Goal: Information Seeking & Learning: Learn about a topic

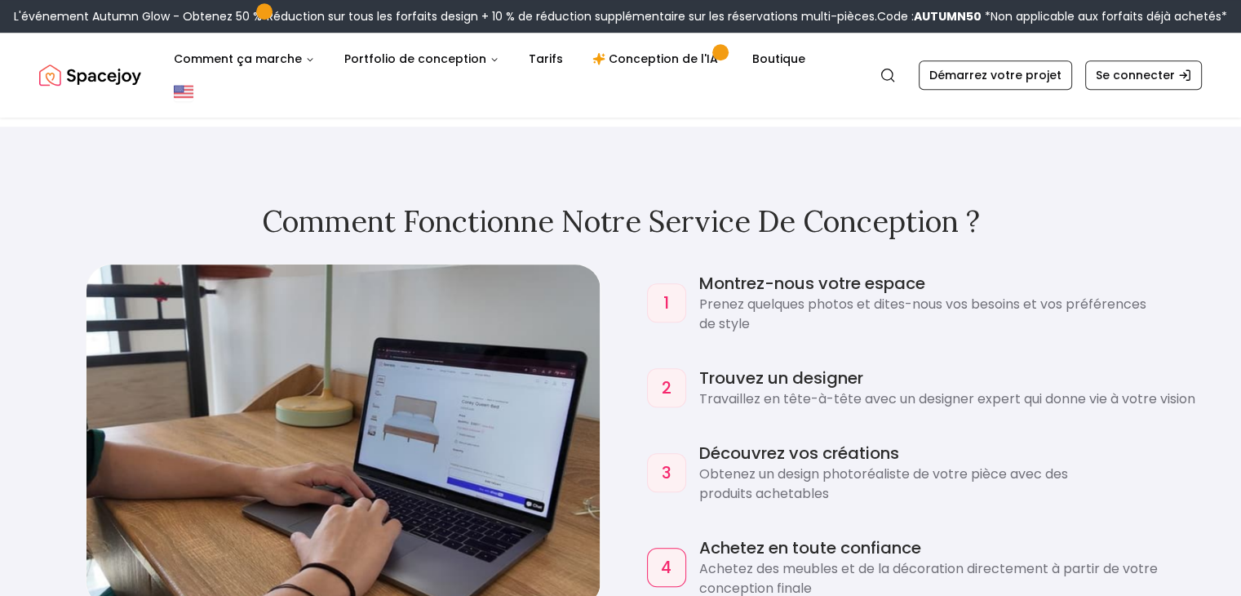
scroll to position [1469, 0]
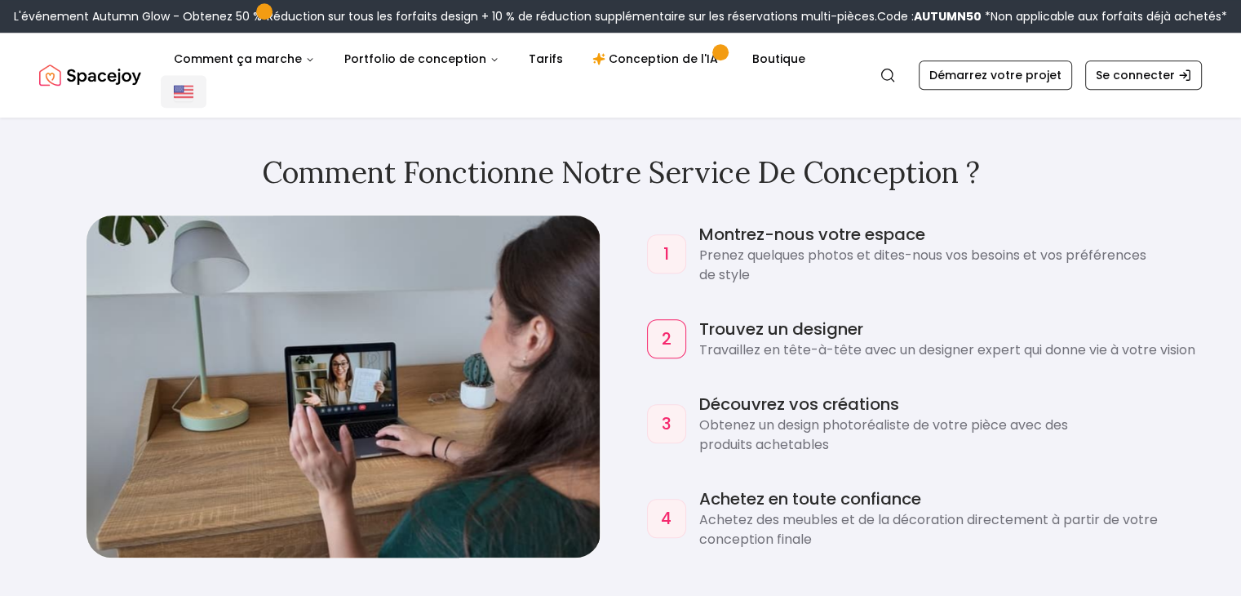
click at [193, 82] on img "Mondial" at bounding box center [184, 92] width 20 height 20
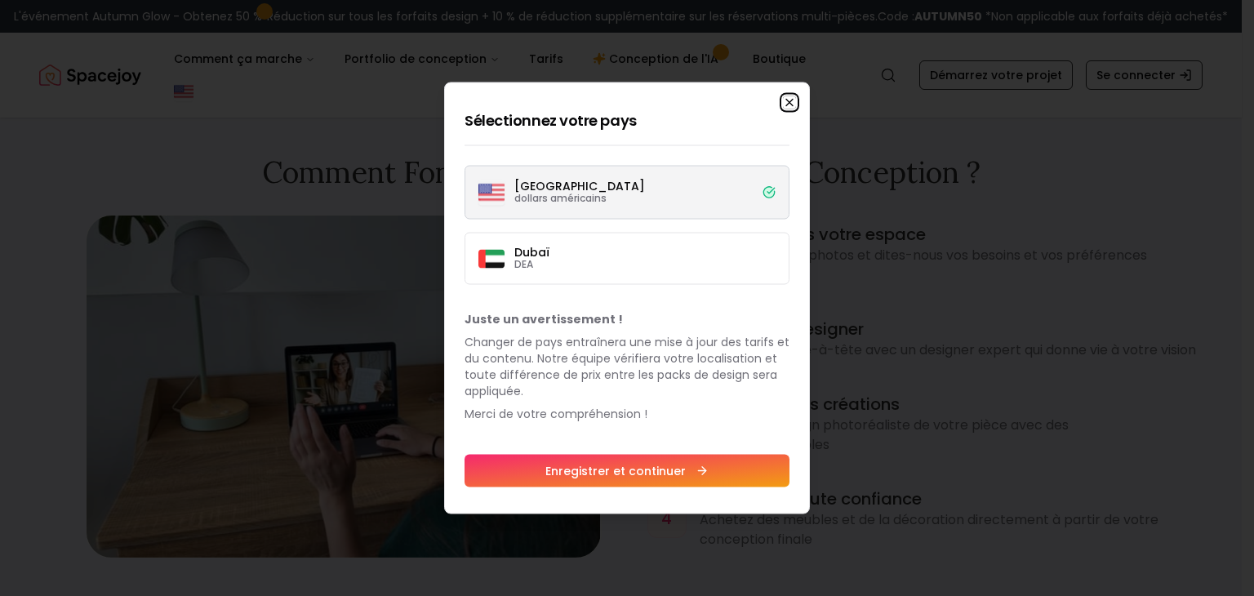
click at [789, 100] on icon "button" at bounding box center [789, 102] width 13 height 13
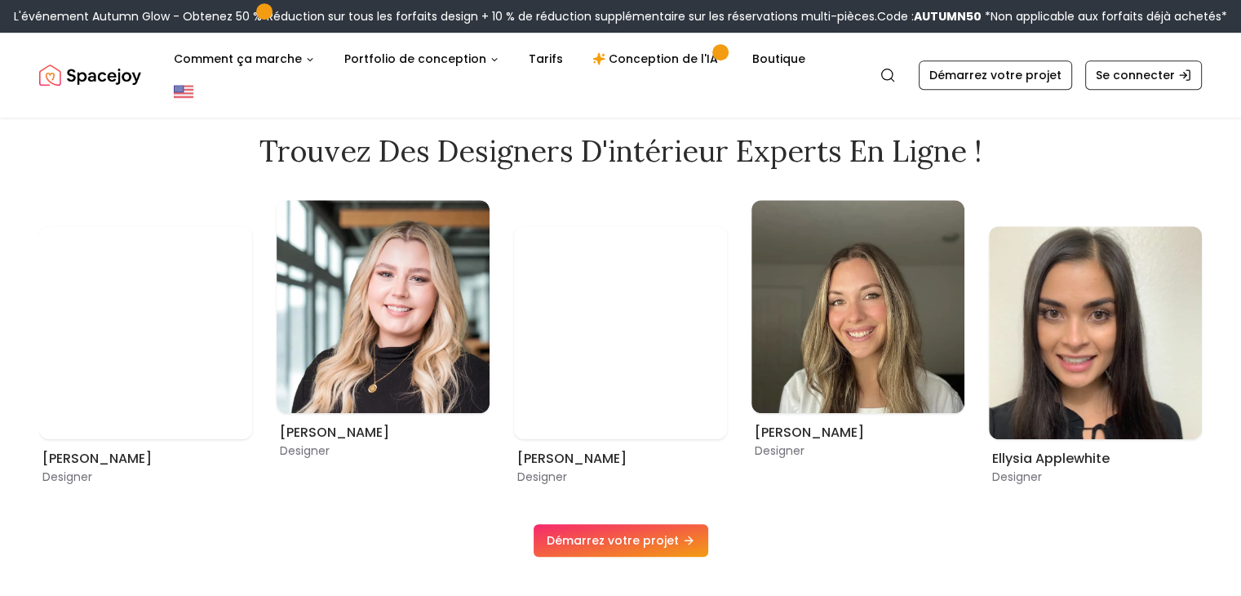
scroll to position [979, 0]
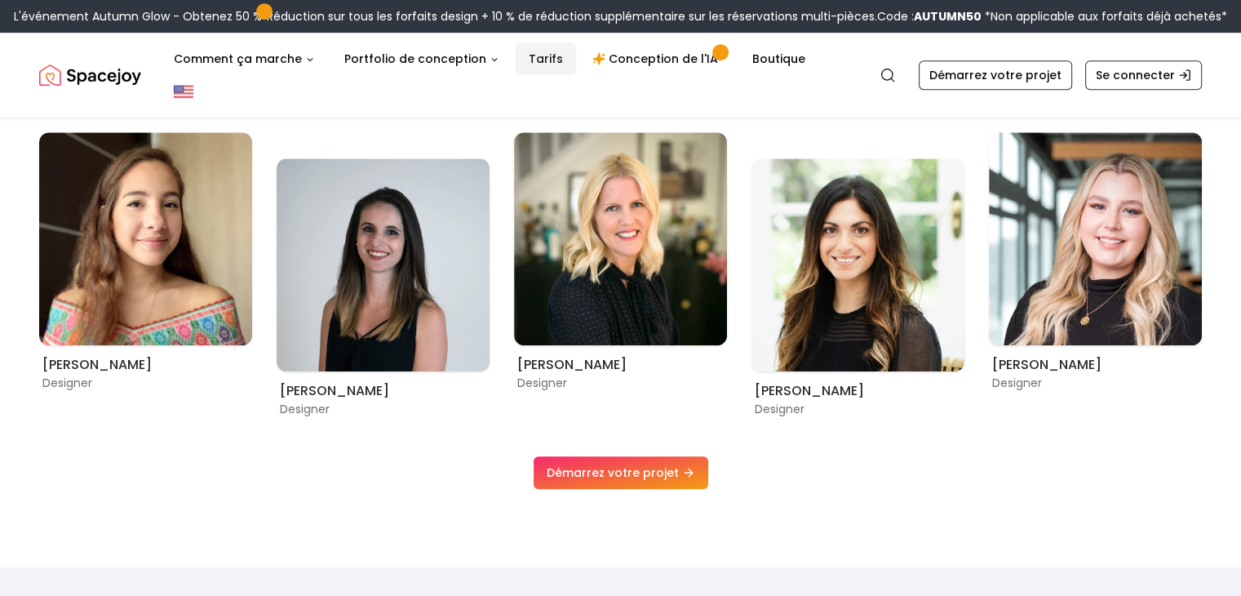
click at [530, 60] on font "Tarifs" at bounding box center [546, 59] width 34 height 16
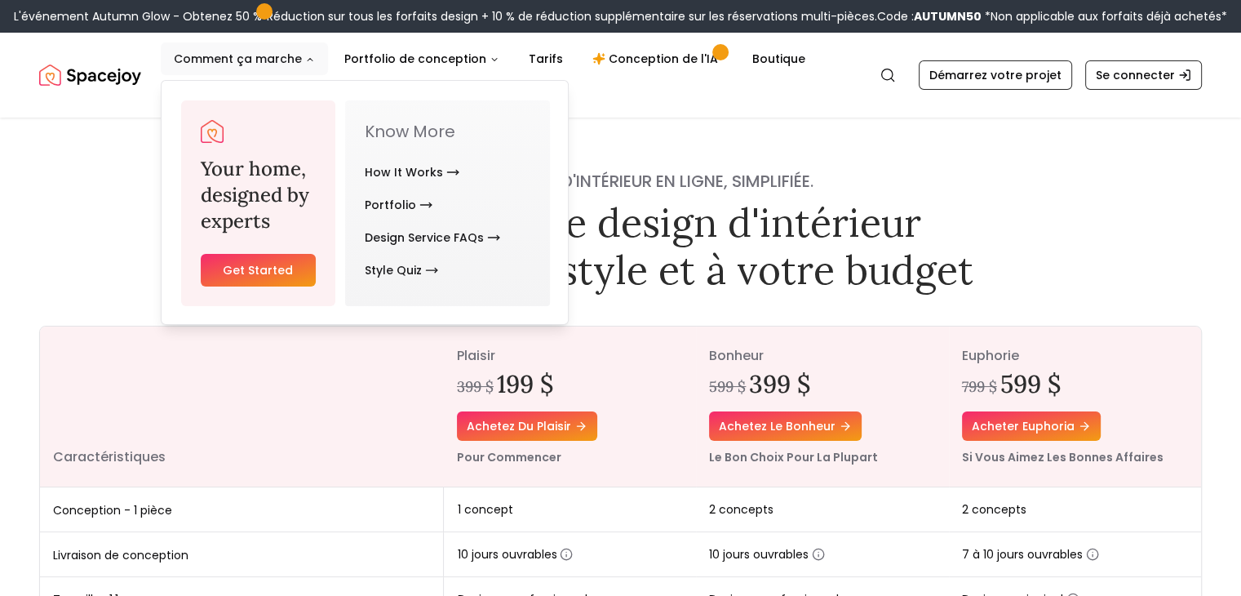
click at [281, 59] on font "Comment ça marche" at bounding box center [238, 59] width 128 height 16
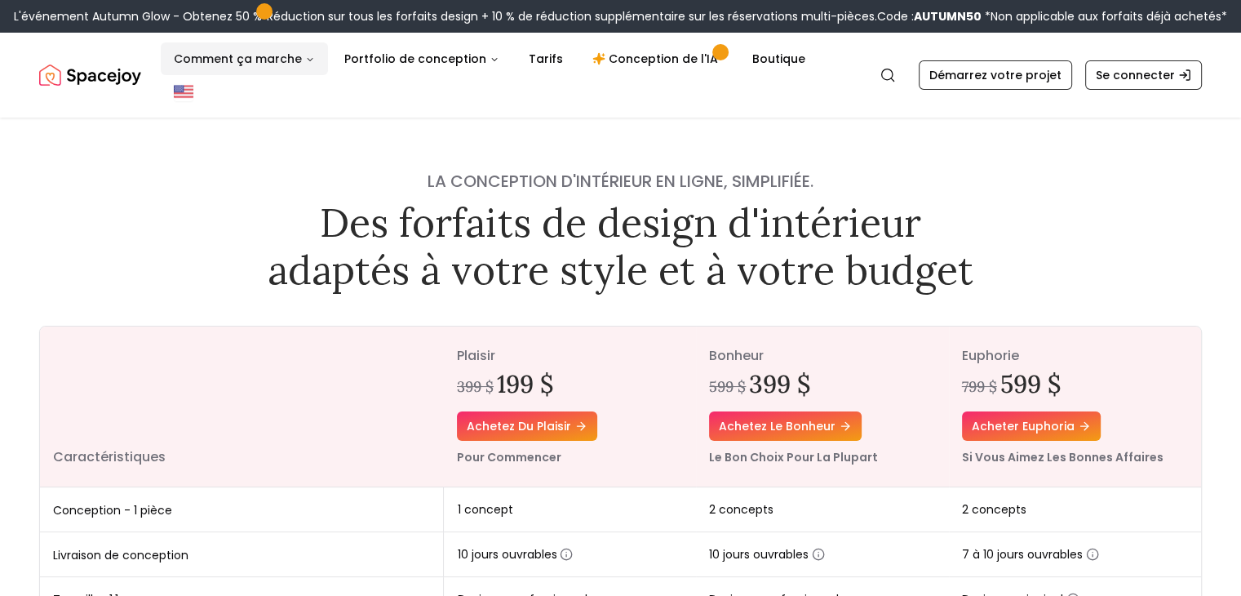
click at [237, 58] on font "Comment ça marche" at bounding box center [238, 59] width 128 height 16
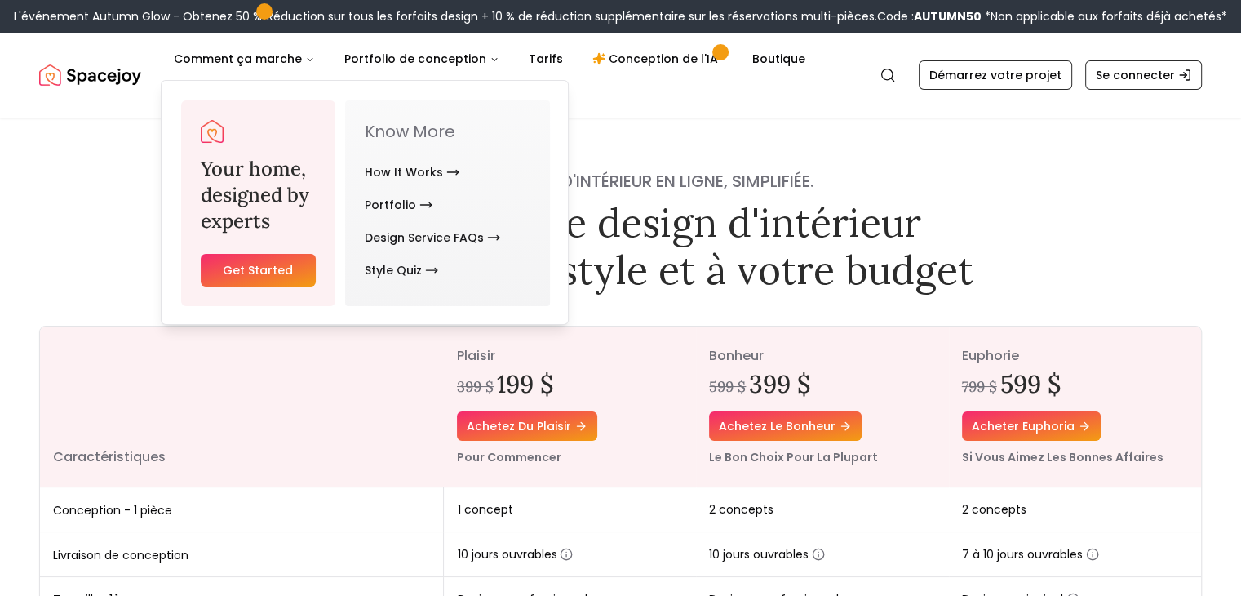
click at [94, 61] on img "Joie spatiale" at bounding box center [90, 75] width 102 height 33
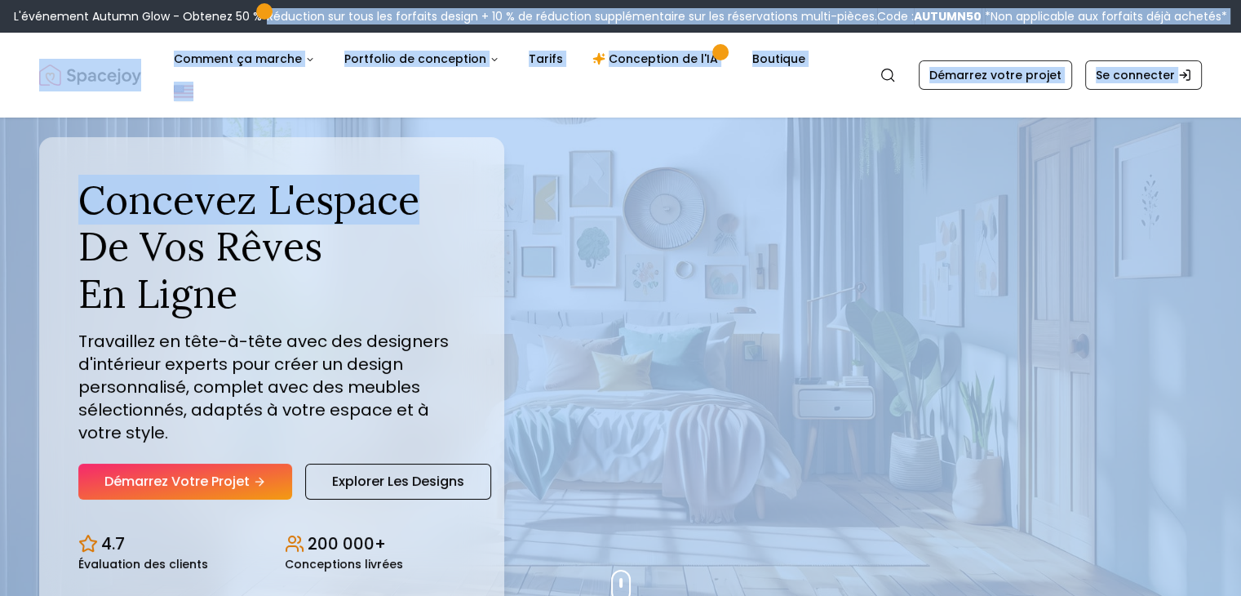
drag, startPoint x: 261, startPoint y: 11, endPoint x: 737, endPoint y: 115, distance: 487.1
click at [869, 69] on nav "Joie spatiale Recherche Comment ça marche Portfolio de conception Tarifs Concep…" at bounding box center [620, 75] width 1163 height 85
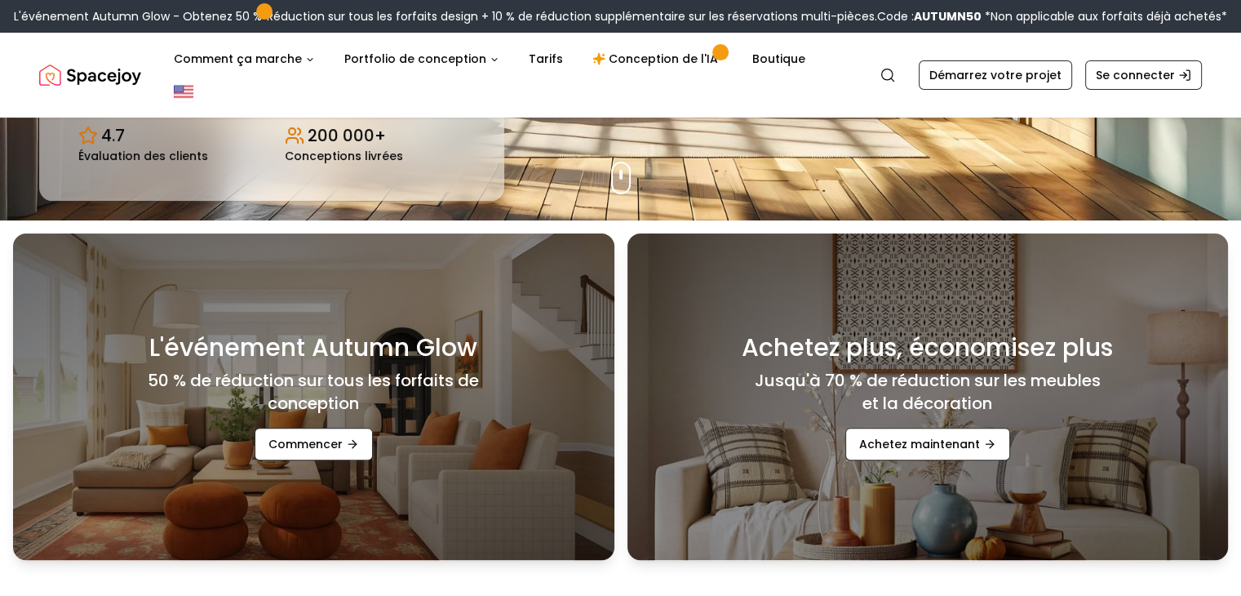
scroll to position [326, 0]
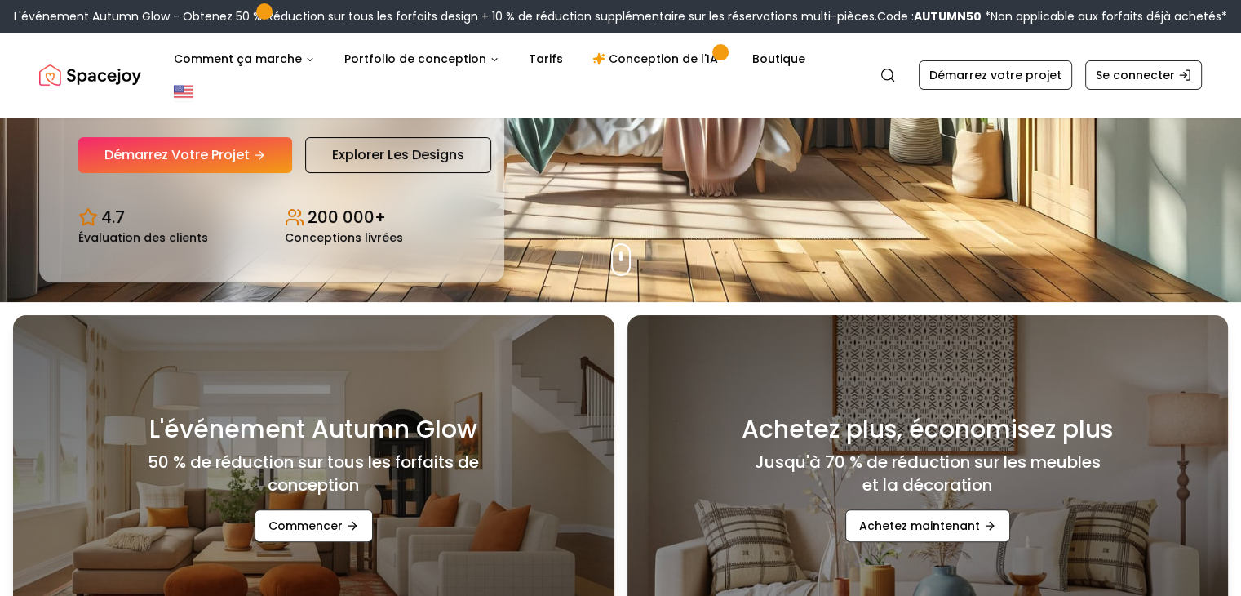
click at [633, 214] on div "[PERSON_NAME] l'espace de vos rêves en ligne Travaillez en tête-à-tête avec des…" at bounding box center [620, 46] width 1241 height 511
drag, startPoint x: 632, startPoint y: 215, endPoint x: 642, endPoint y: 261, distance: 46.9
click at [642, 261] on div "[PERSON_NAME] l'espace de vos rêves en ligne Travaillez en tête-à-tête avec des…" at bounding box center [620, 46] width 1241 height 511
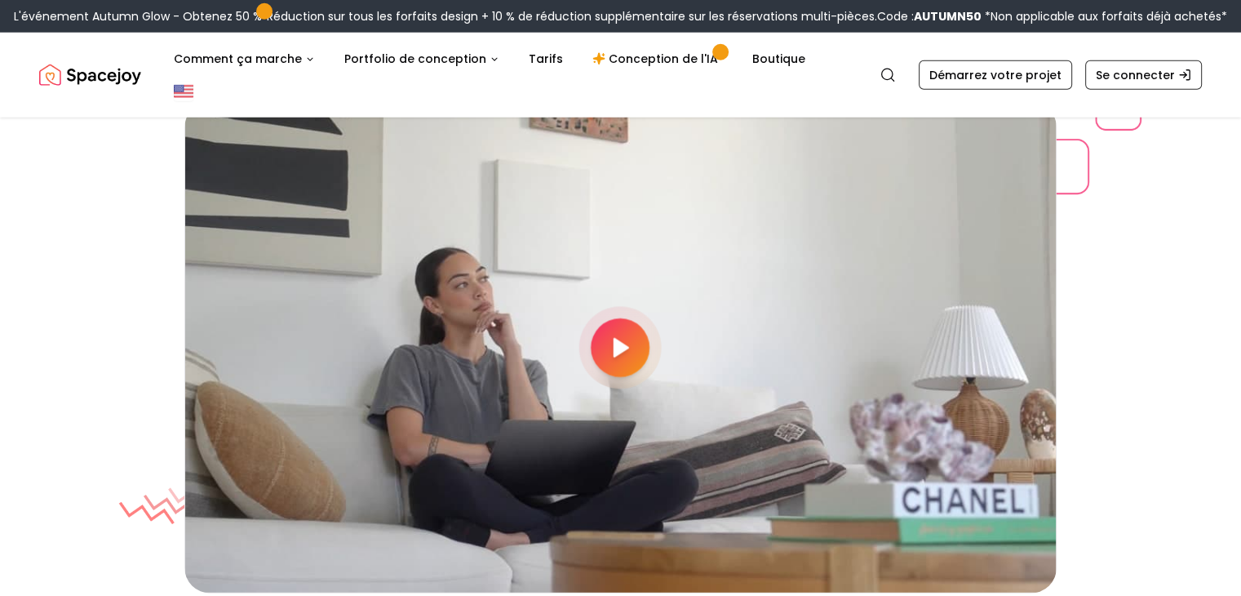
scroll to position [4326, 0]
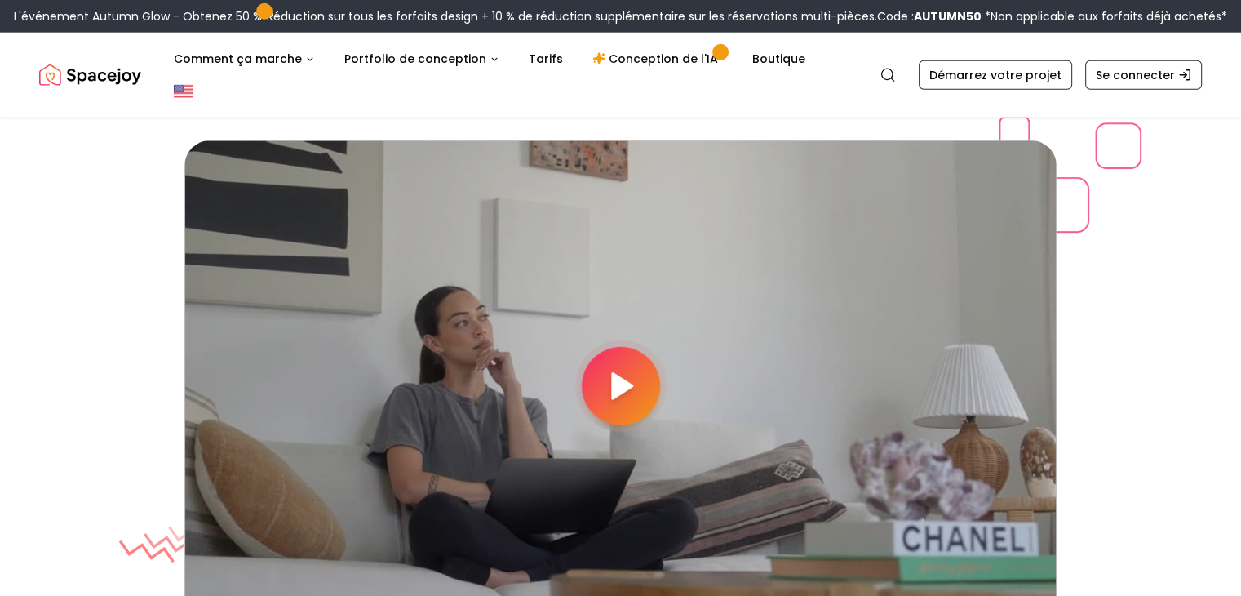
click at [607, 373] on icon at bounding box center [620, 386] width 33 height 33
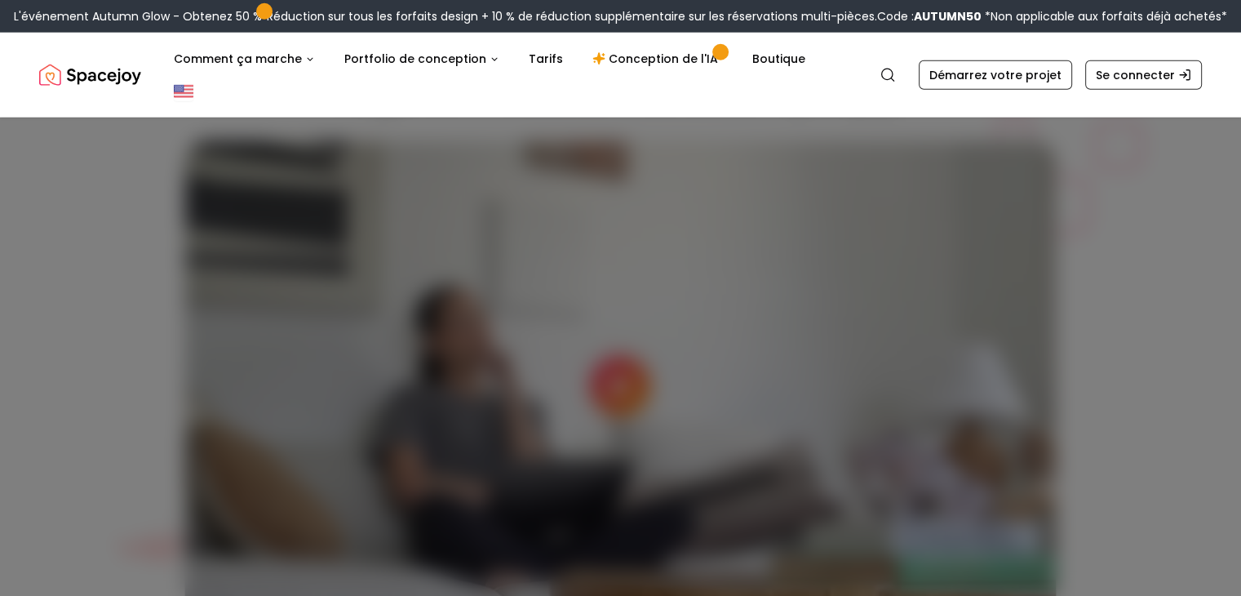
click at [1149, 284] on div at bounding box center [620, 298] width 1241 height 596
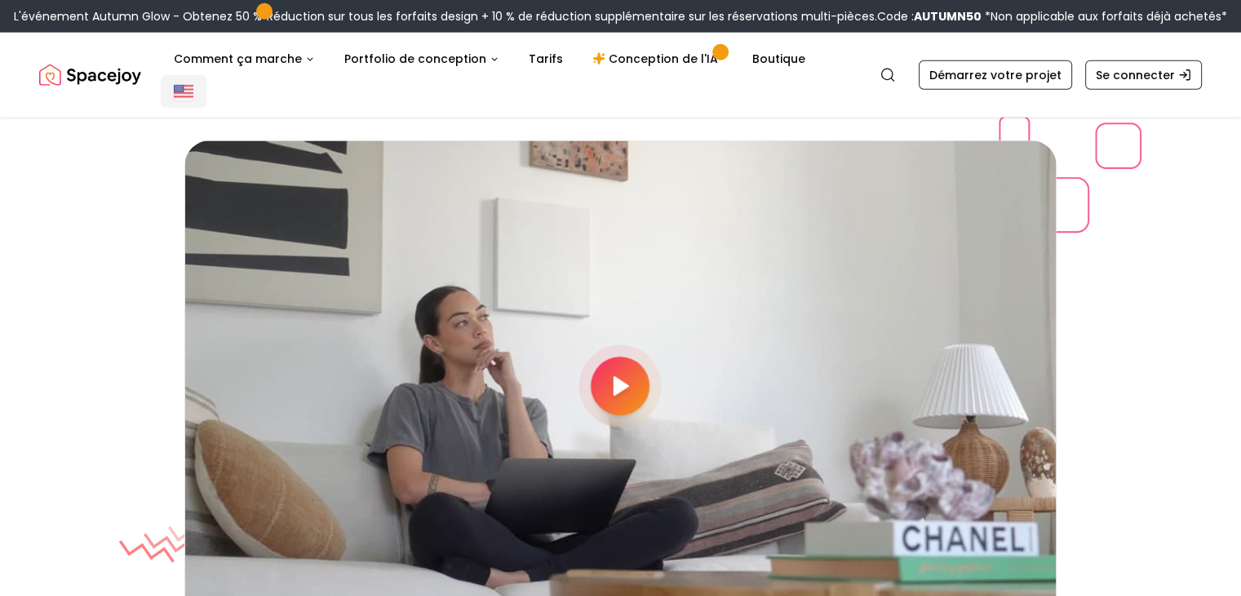
click at [193, 82] on img "Mondial" at bounding box center [184, 92] width 20 height 20
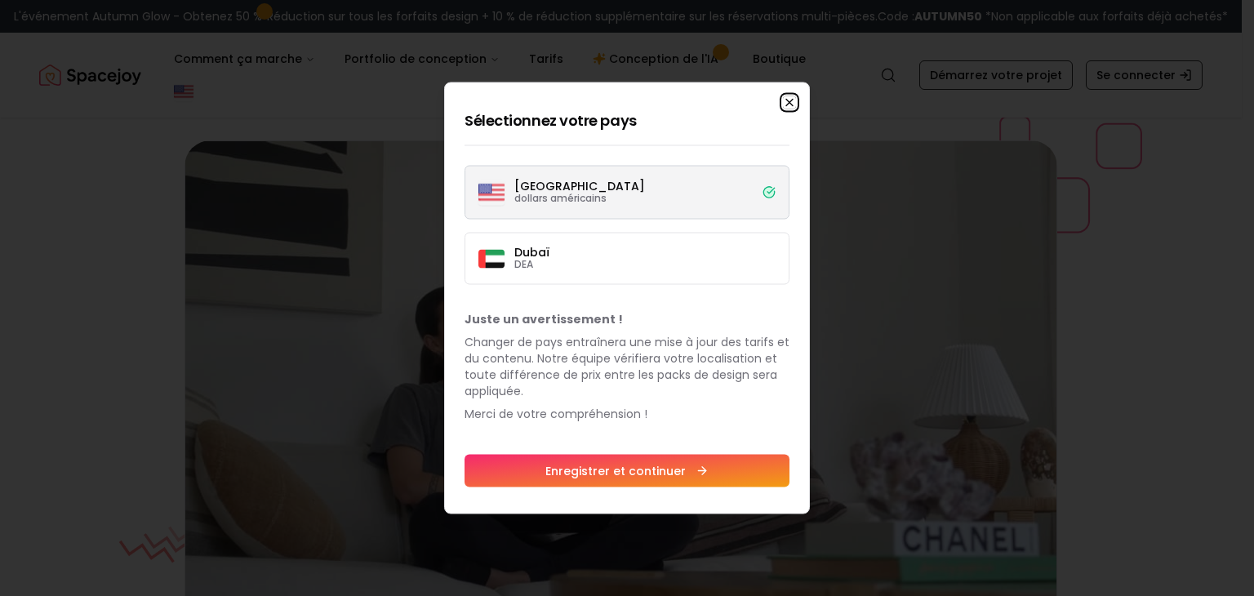
click at [789, 108] on icon "button" at bounding box center [789, 102] width 13 height 13
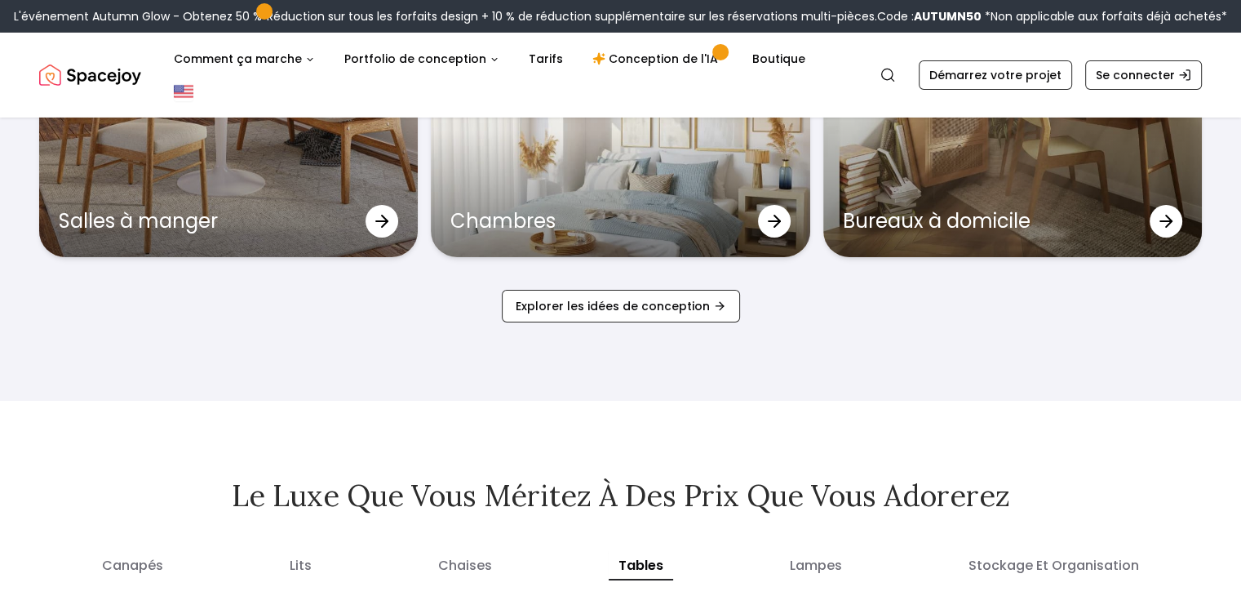
scroll to position [5634, 0]
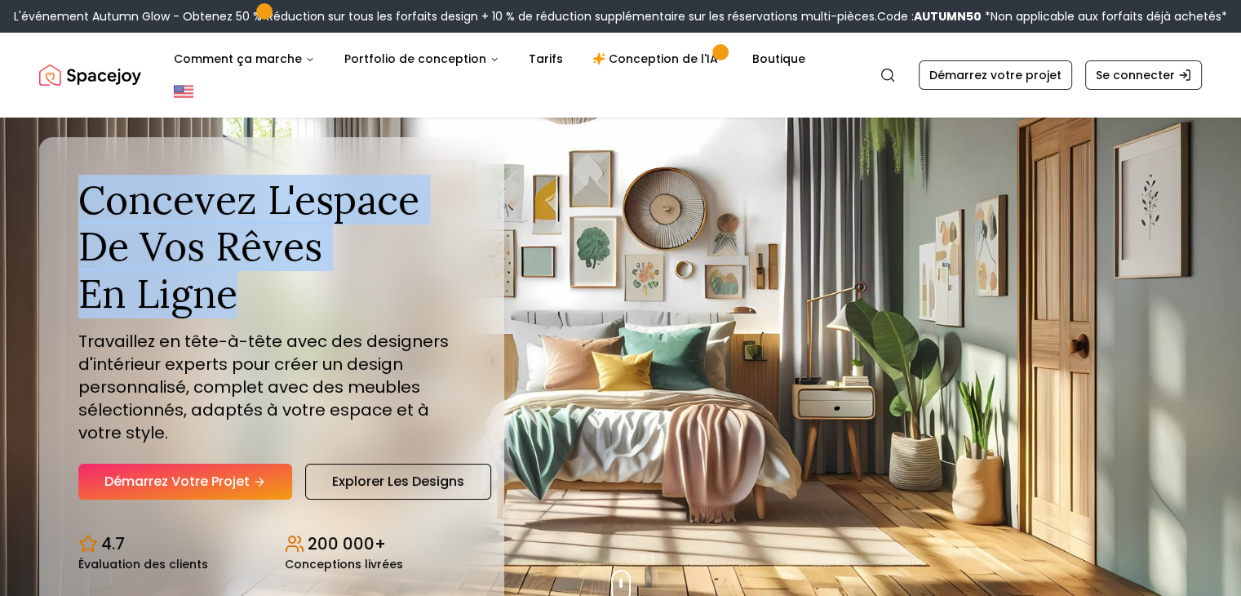
drag, startPoint x: 83, startPoint y: 161, endPoint x: 273, endPoint y: 273, distance: 220.6
click at [273, 273] on h1 "Concevez l'espace de vos rêves en ligne" at bounding box center [271, 246] width 387 height 141
copy font "Concevez l'espace de vos rêves en ligne"
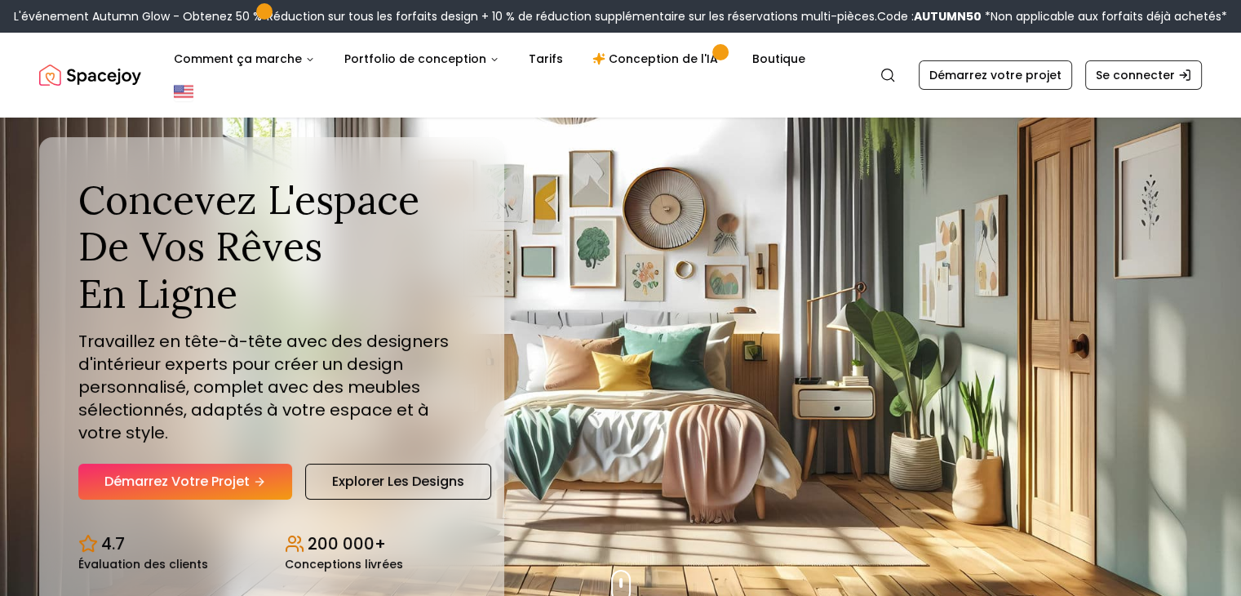
click at [365, 295] on div "Concevez l'espace de vos rêves en ligne Travaillez en tête-à-tête avec des desi…" at bounding box center [271, 338] width 387 height 324
